Goal: Find specific page/section: Find specific page/section

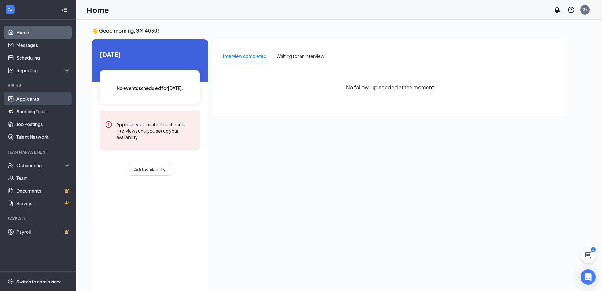
click at [41, 101] on link "Applicants" at bounding box center [43, 98] width 54 height 13
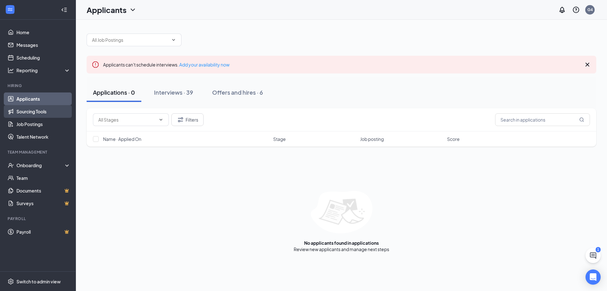
click at [40, 117] on link "Sourcing Tools" at bounding box center [43, 111] width 54 height 13
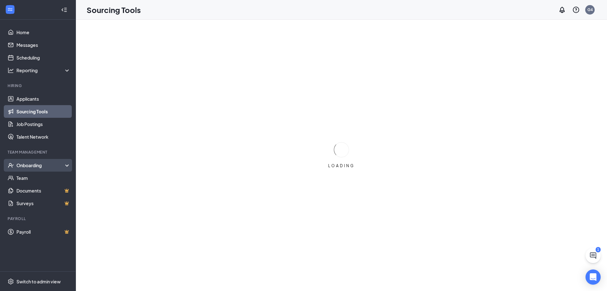
click at [50, 166] on div "Onboarding" at bounding box center [40, 165] width 49 height 6
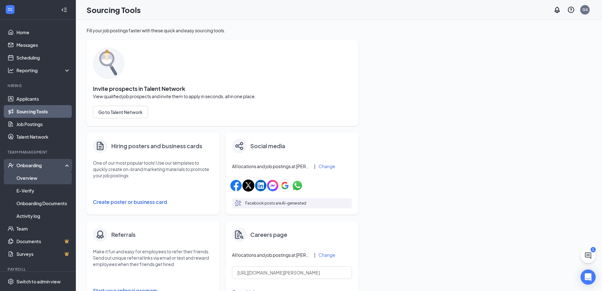
click at [51, 174] on link "Overview" at bounding box center [43, 177] width 54 height 13
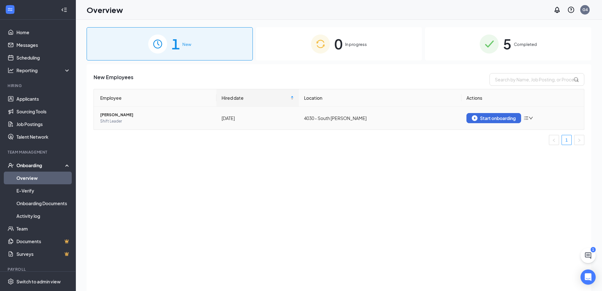
click at [122, 117] on span "[PERSON_NAME]" at bounding box center [155, 115] width 111 height 6
